Goal: Task Accomplishment & Management: Complete application form

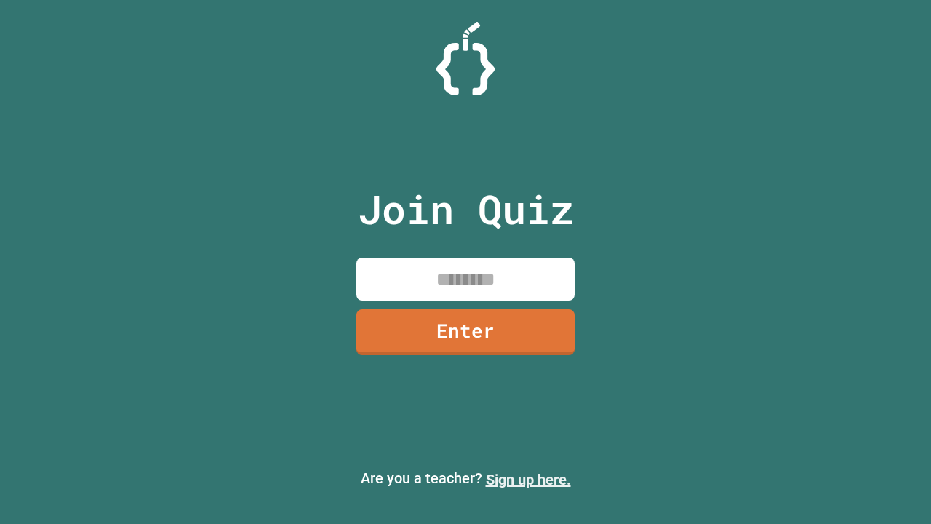
click at [528, 479] on link "Sign up here." at bounding box center [528, 479] width 85 height 17
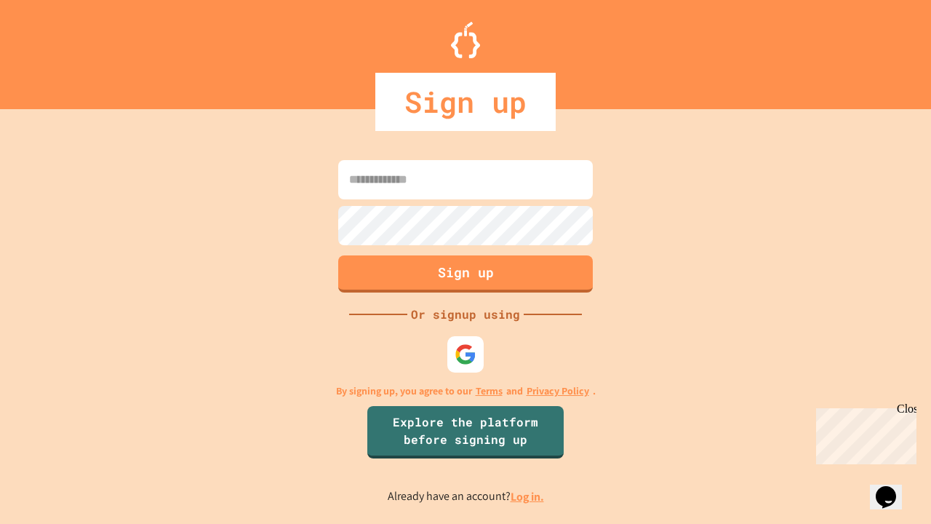
click at [528, 496] on link "Log in." at bounding box center [527, 496] width 33 height 15
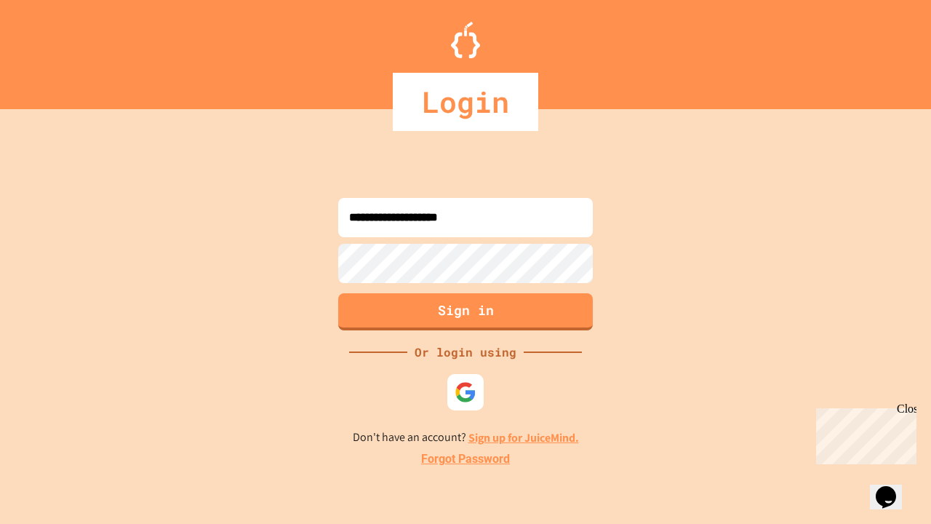
type input "**********"
